Goal: Transaction & Acquisition: Purchase product/service

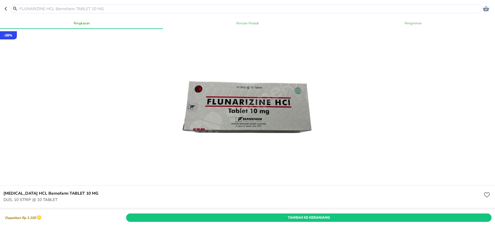
click at [206, 8] on input "text" at bounding box center [249, 9] width 461 height 6
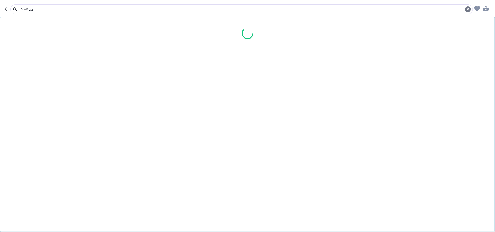
type input "INFALGIN"
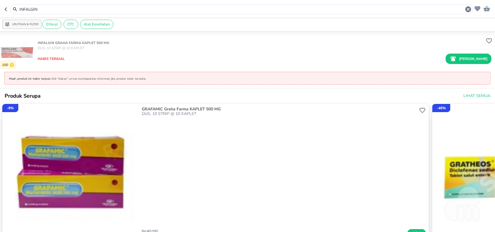
click at [175, 9] on input "INFALGIN" at bounding box center [242, 9] width 446 height 6
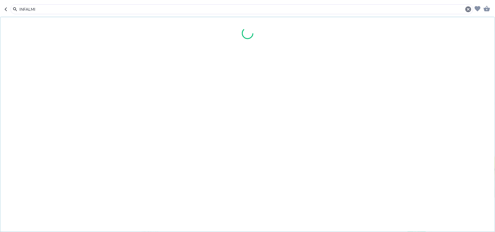
type input "INFALMIN"
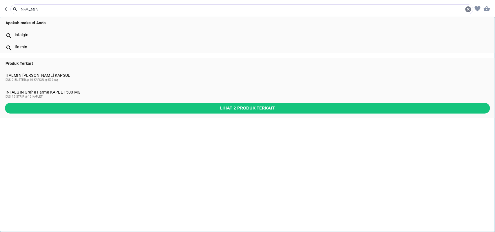
click at [94, 71] on div "IFALMIN Ismut Fitomedika KAPSUL DUS, 3 BLISTER @ 10 KAPSUL @ 500 mg" at bounding box center [247, 77] width 494 height 17
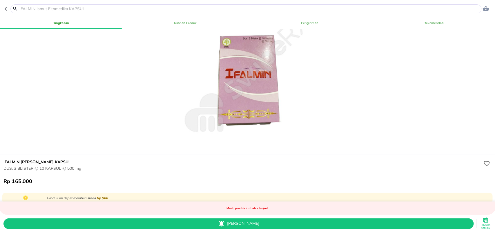
scroll to position [23, 0]
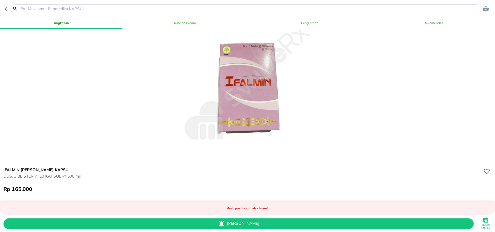
click at [162, 7] on input "text" at bounding box center [249, 9] width 461 height 6
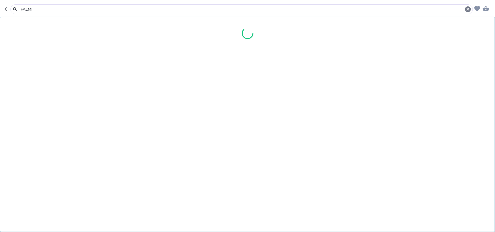
type input "IFALMIN"
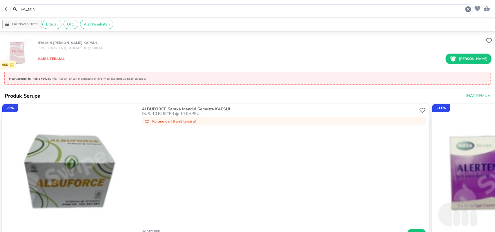
click at [144, 6] on input "IFALMIN" at bounding box center [242, 9] width 446 height 6
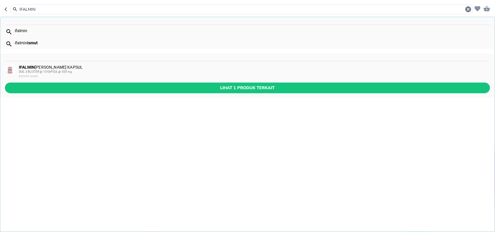
click at [67, 70] on div "DUS, 3 BLISTER @ 10 KAPSUL @ 500 mg" at bounding box center [254, 72] width 470 height 5
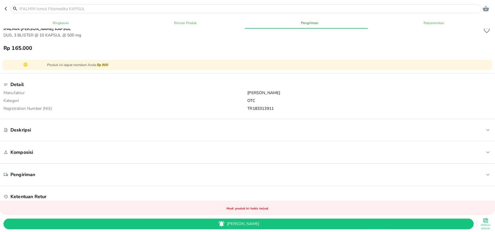
scroll to position [145, 0]
